Goal: Communication & Community: Share content

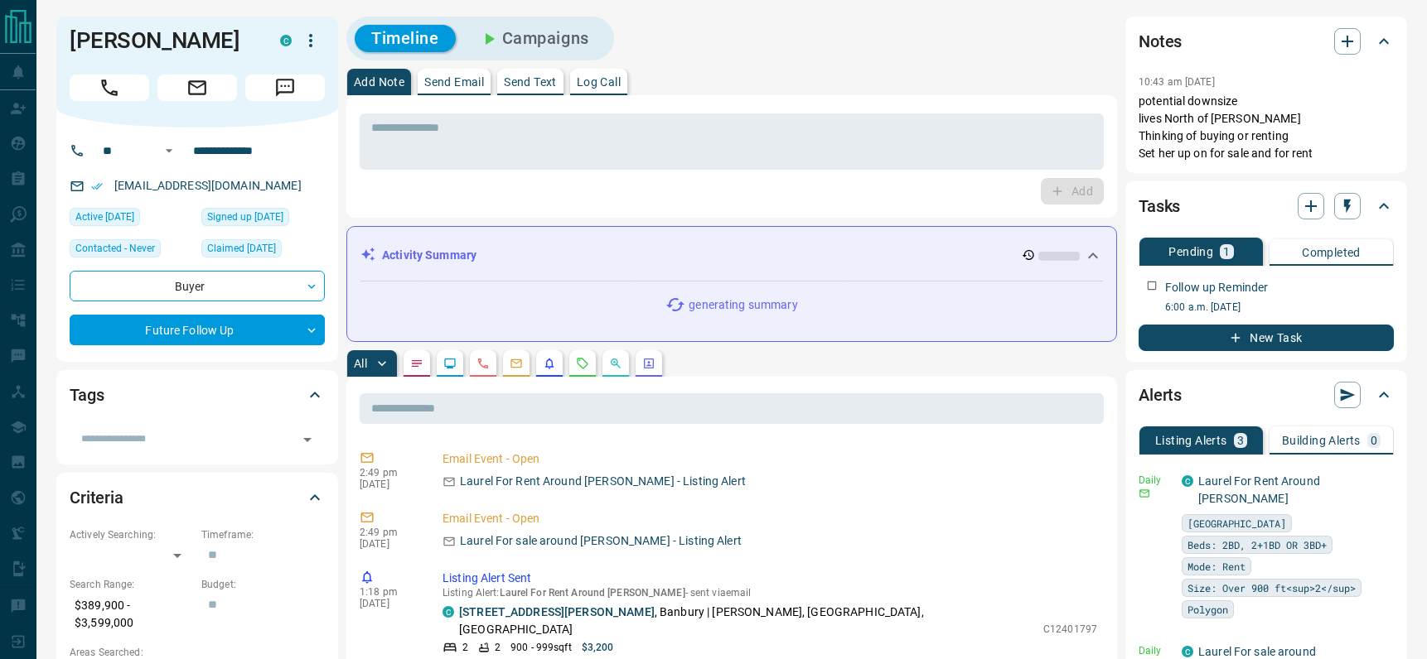
click at [467, 80] on p "Send Email" at bounding box center [454, 82] width 60 height 12
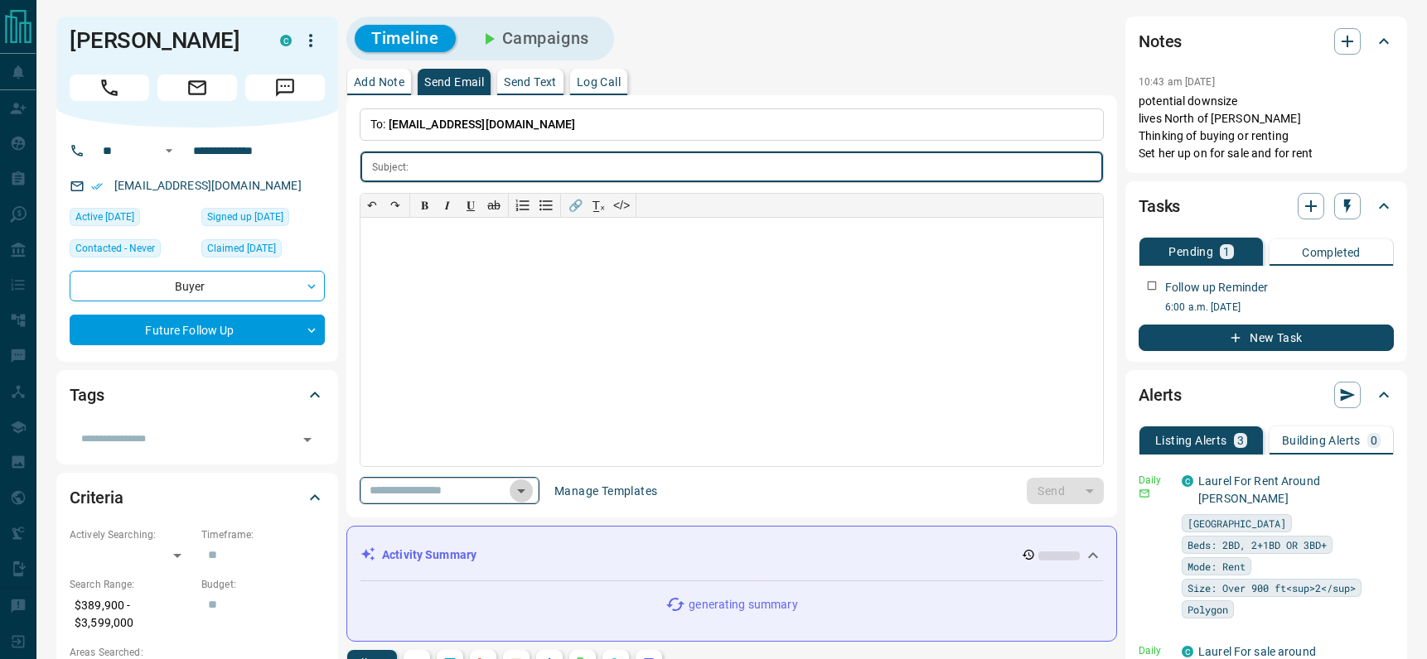
click at [521, 485] on icon "Open" at bounding box center [521, 491] width 20 height 20
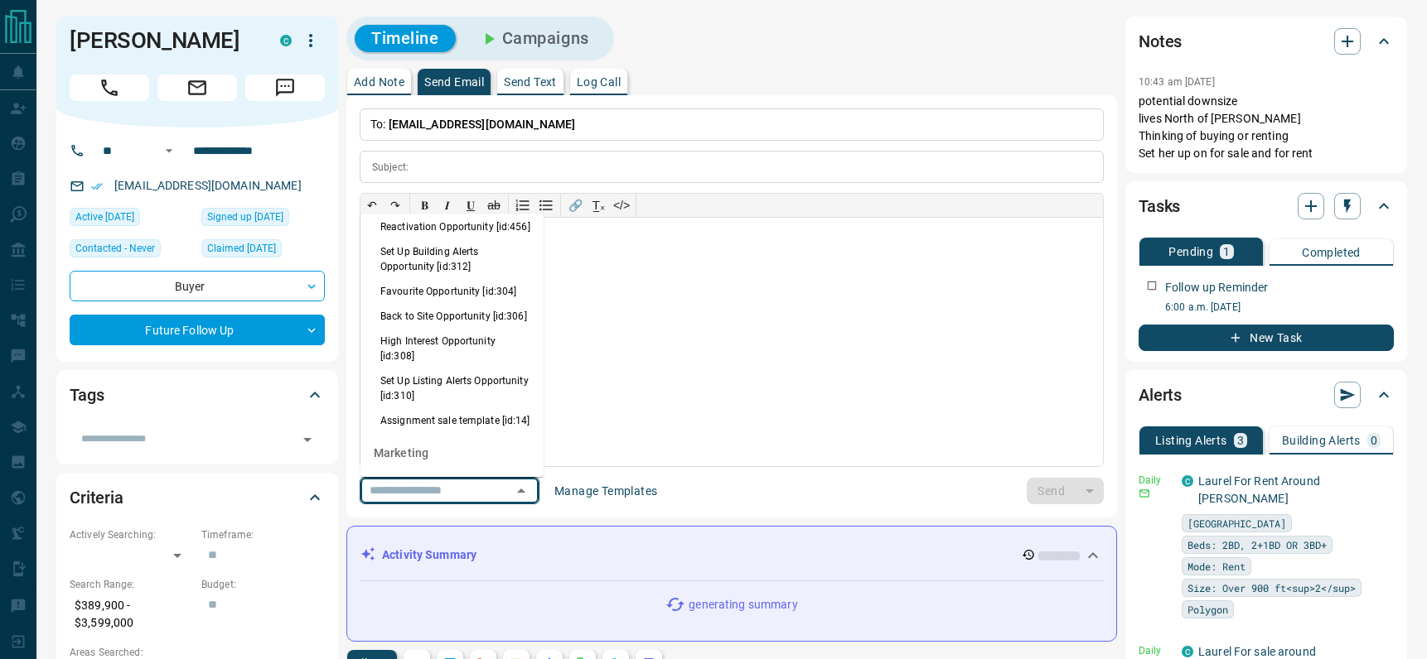
scroll to position [1093, 0]
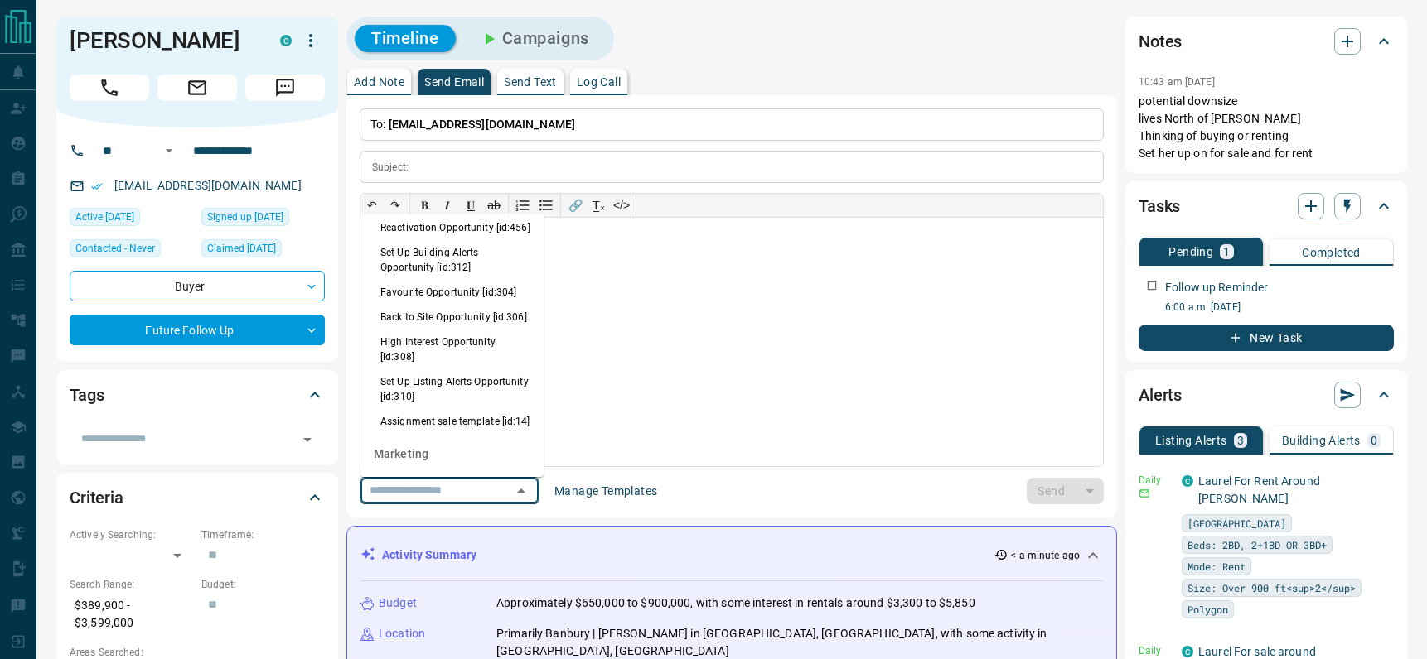
click at [427, 330] on li "Back to Site Opportunity [id:306]" at bounding box center [451, 317] width 183 height 25
type input "**********"
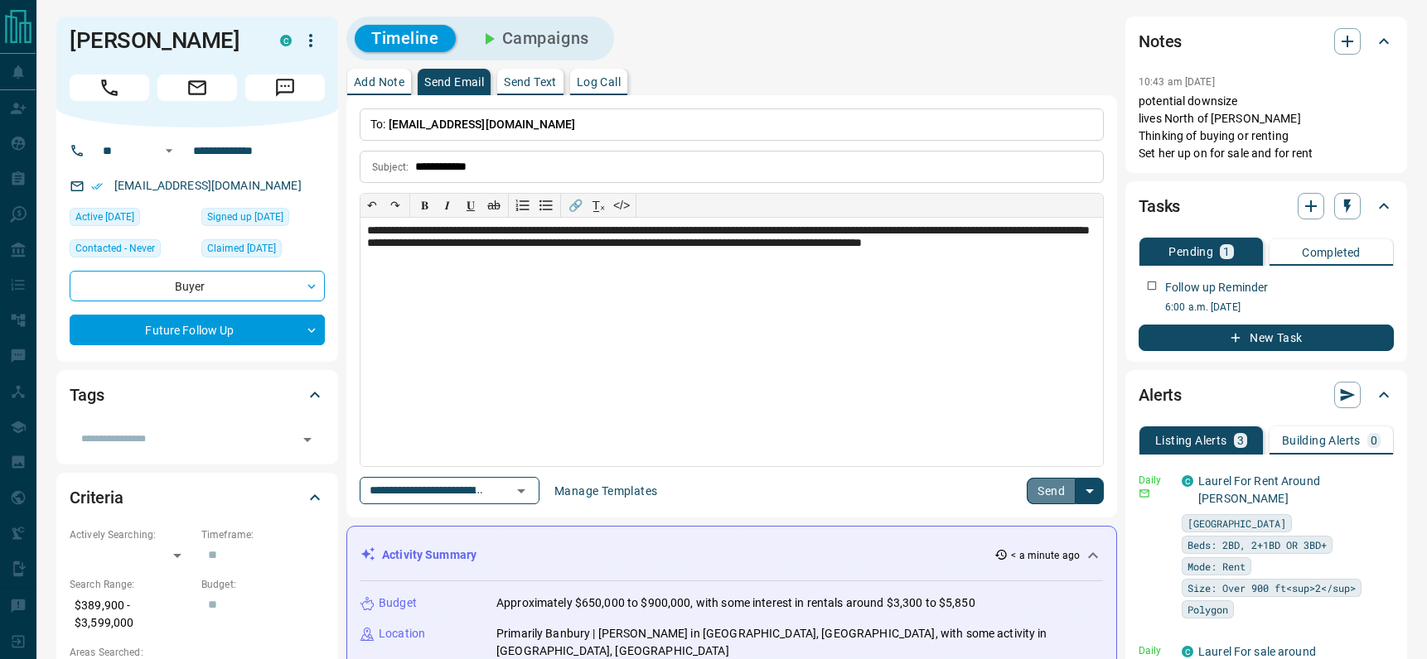
click at [1046, 483] on button "Send" at bounding box center [1050, 491] width 49 height 27
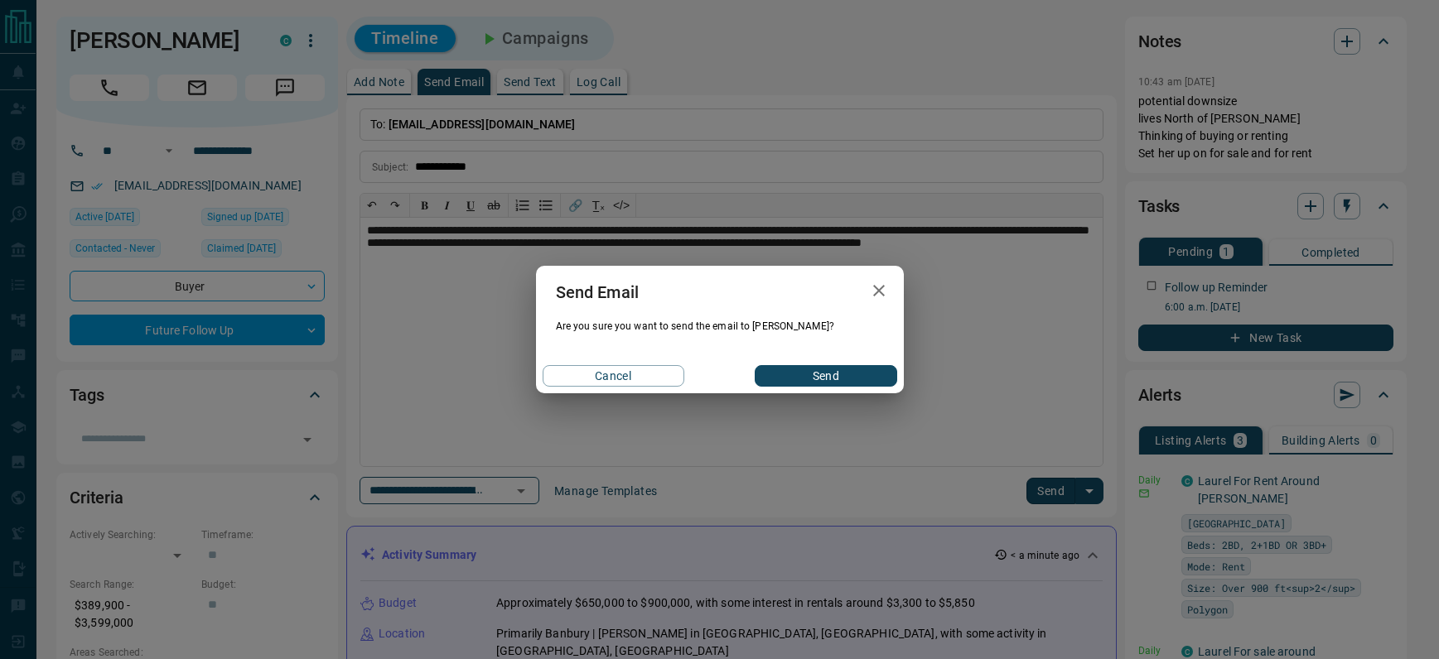
click at [815, 368] on button "Send" at bounding box center [826, 376] width 142 height 22
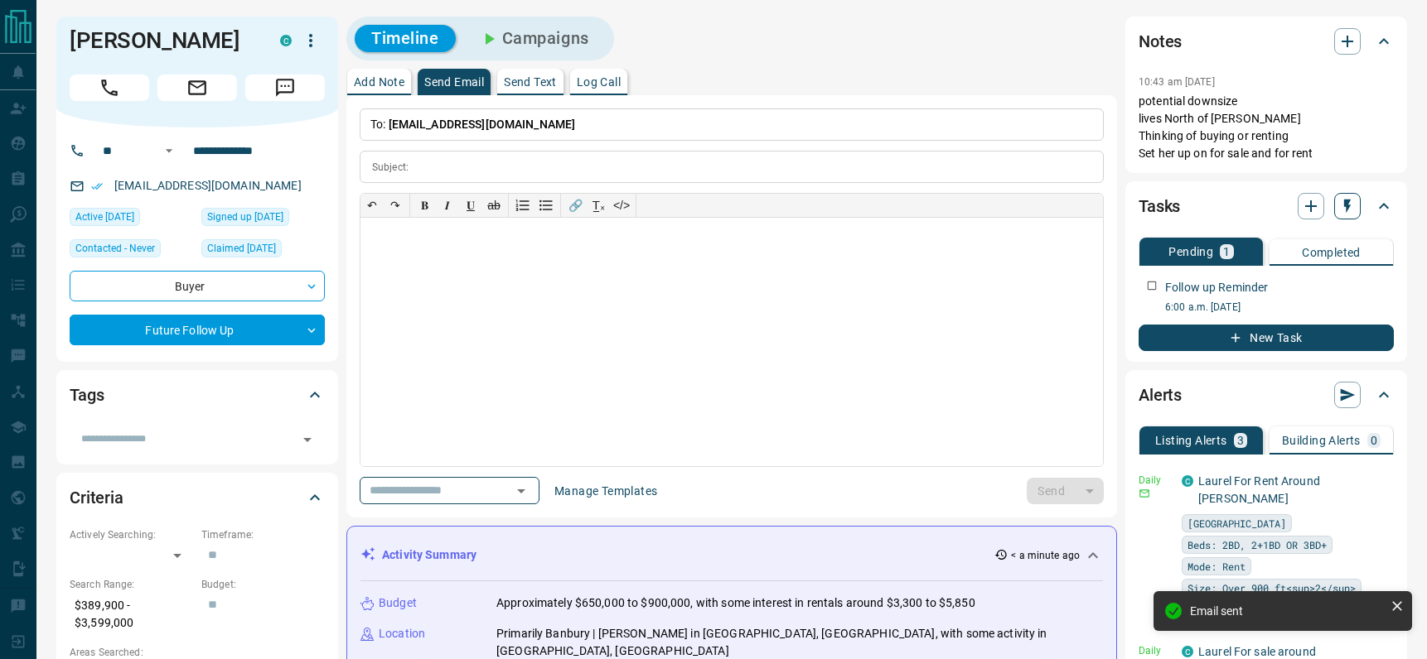
click at [1345, 200] on icon "button" at bounding box center [1347, 207] width 7 height 14
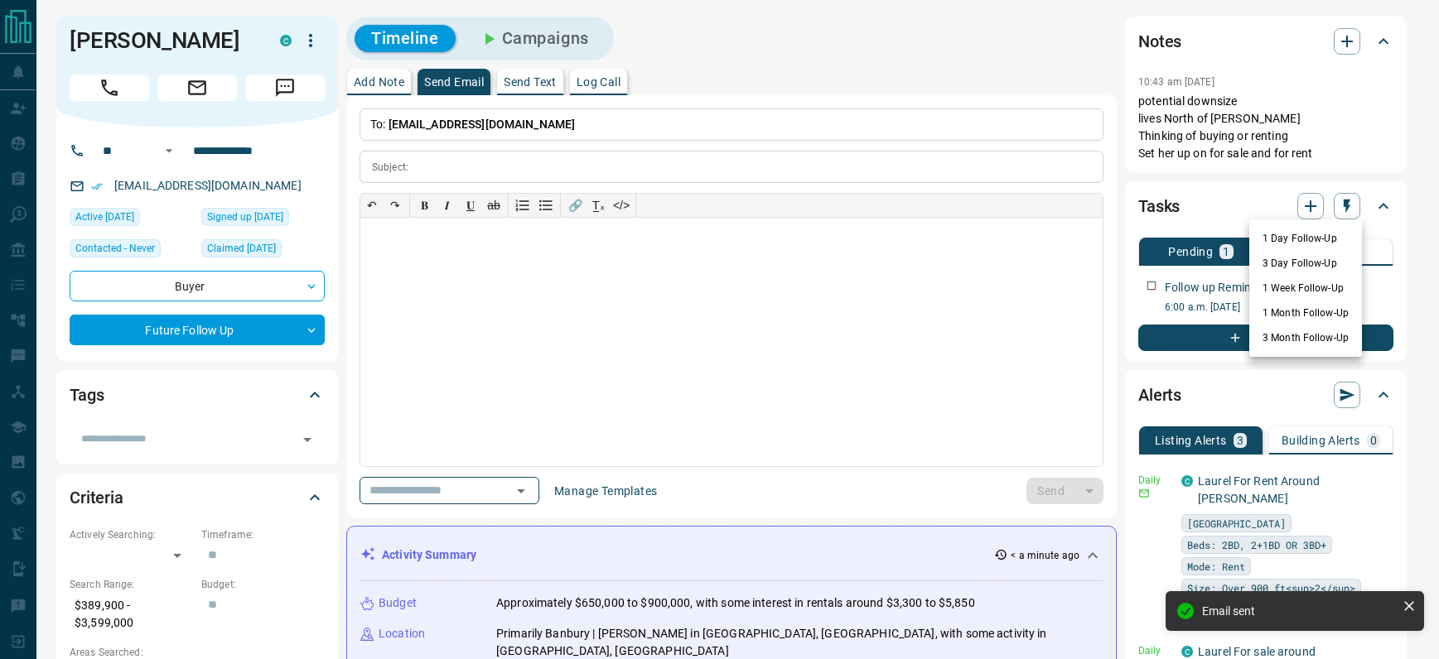
click at [1278, 236] on li "1 Day Follow-Up" at bounding box center [1305, 238] width 113 height 25
